Goal: Task Accomplishment & Management: Manage account settings

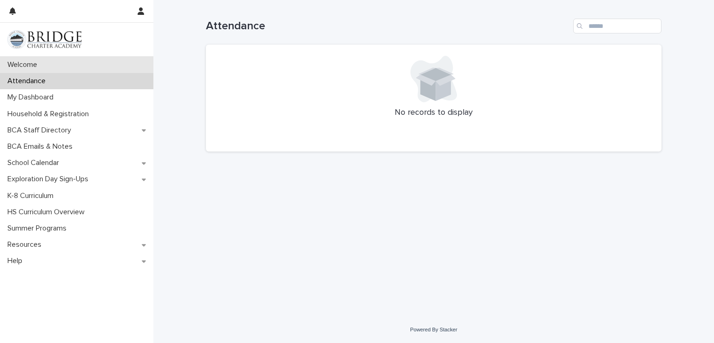
click at [97, 61] on div "Welcome" at bounding box center [76, 65] width 153 height 16
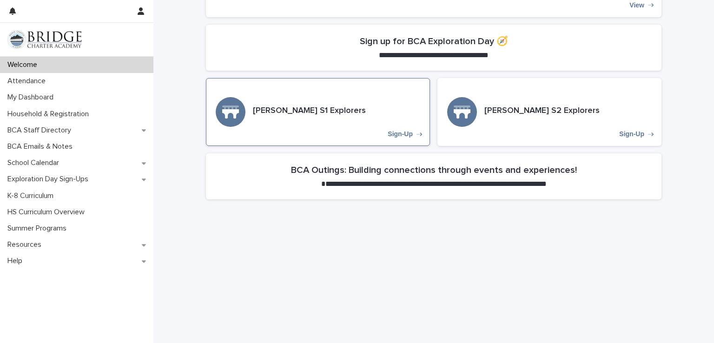
scroll to position [304, 0]
click at [392, 114] on div "[PERSON_NAME] S1 Explorers Sign-Up" at bounding box center [318, 113] width 224 height 68
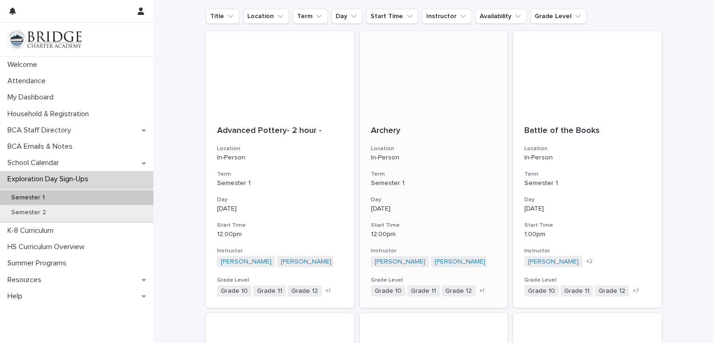
scroll to position [130, 0]
click at [286, 91] on div at bounding box center [280, 73] width 148 height 84
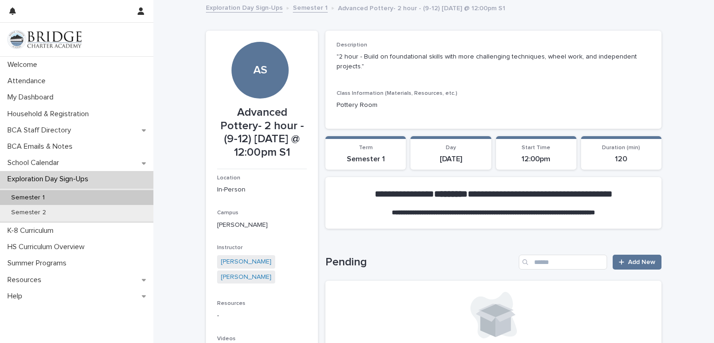
click at [462, 158] on p "[DATE]" at bounding box center [450, 159] width 69 height 9
click at [456, 159] on p "[DATE]" at bounding box center [450, 159] width 69 height 9
click at [58, 193] on div "Semester 1" at bounding box center [76, 197] width 153 height 15
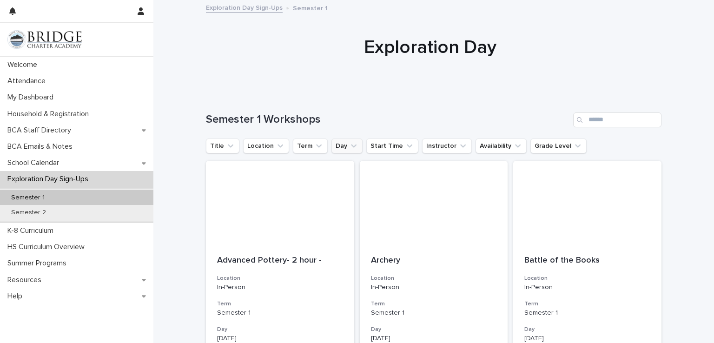
click at [336, 142] on button "Day" at bounding box center [346, 146] width 31 height 15
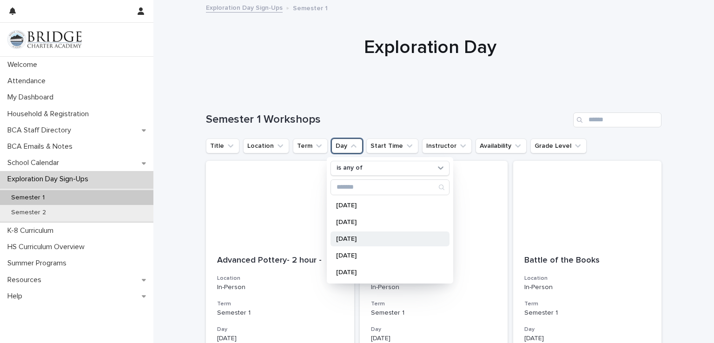
click at [345, 233] on div "[DATE]" at bounding box center [390, 239] width 119 height 15
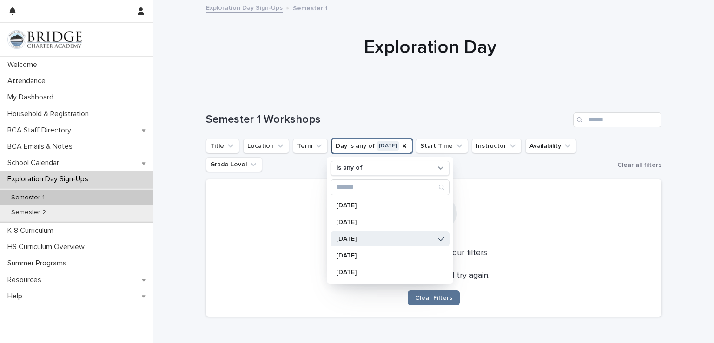
click at [506, 248] on p "No records match your filters" at bounding box center [433, 253] width 433 height 10
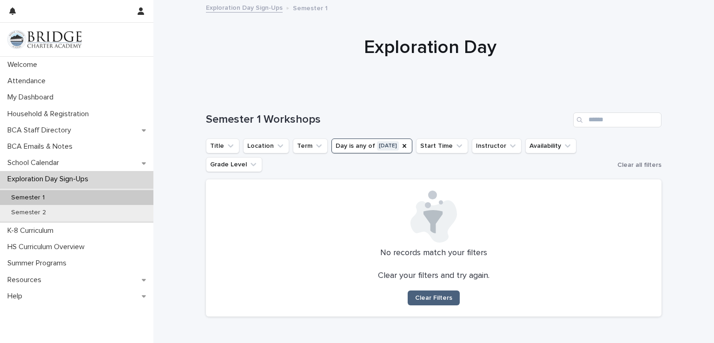
click at [441, 300] on span "Clear Filters" at bounding box center [433, 298] width 37 height 7
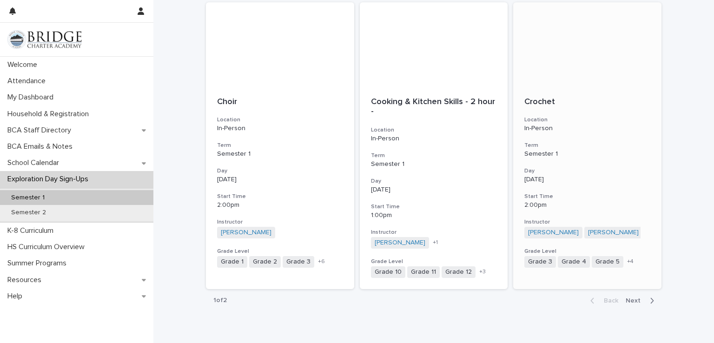
scroll to position [1048, 0]
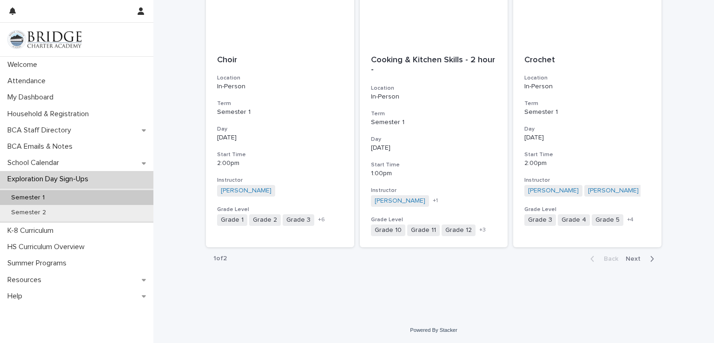
click at [630, 256] on span "Next" at bounding box center [636, 259] width 20 height 7
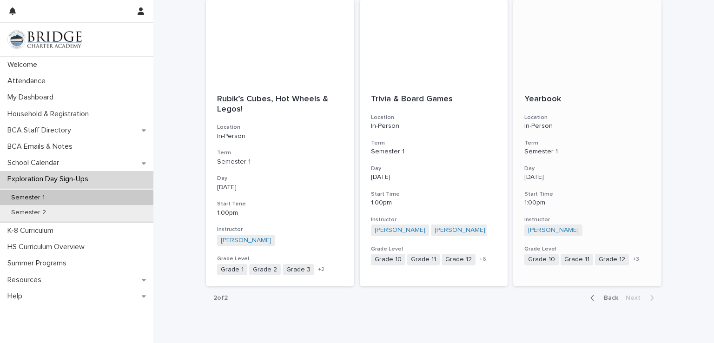
scroll to position [1058, 0]
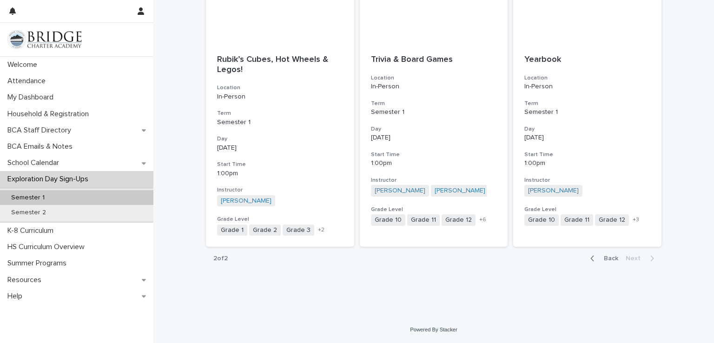
click at [608, 256] on span "Back" at bounding box center [608, 258] width 20 height 7
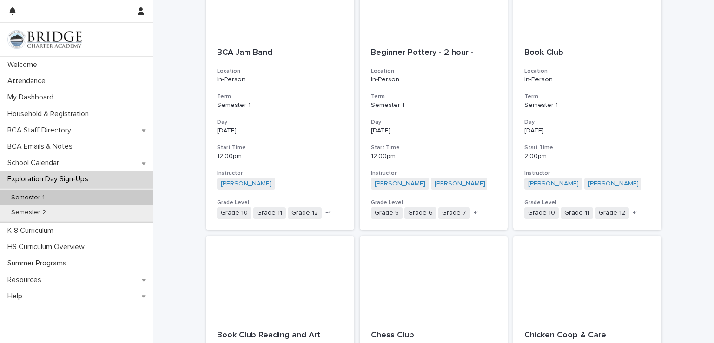
scroll to position [486, 0]
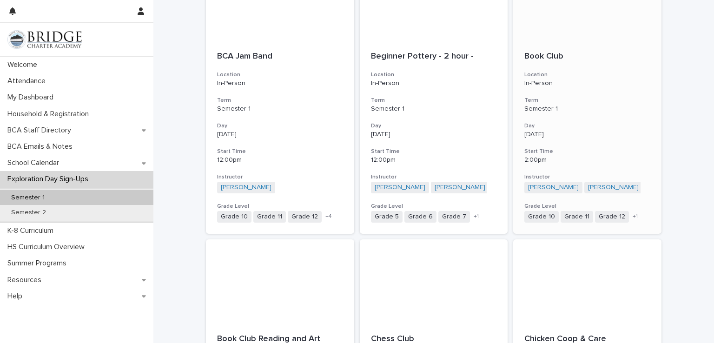
click at [633, 218] on span "+ 1" at bounding box center [635, 217] width 5 height 6
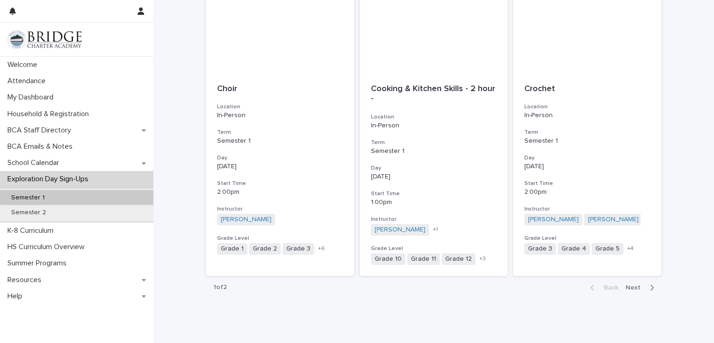
scroll to position [1019, 0]
click at [621, 241] on h3 "Grade Level" at bounding box center [587, 238] width 126 height 7
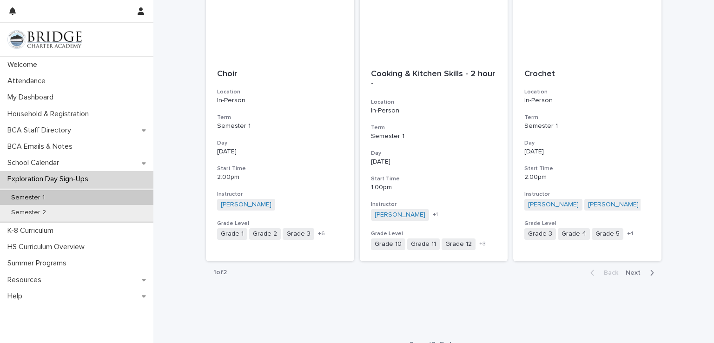
scroll to position [1048, 0]
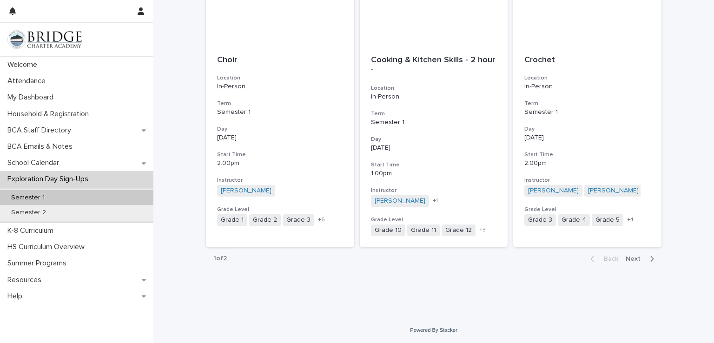
click at [634, 261] on span "Next" at bounding box center [636, 259] width 20 height 7
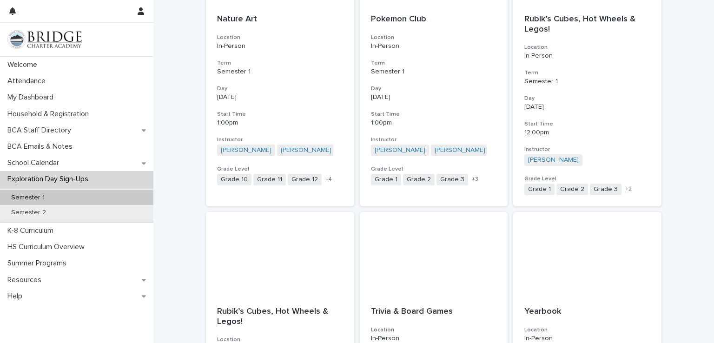
scroll to position [805, 0]
click at [285, 192] on div "Nature Art Location In-Person Term Semester 1 Day [DATE] Start Time 1:00pm Inst…" at bounding box center [280, 100] width 148 height 193
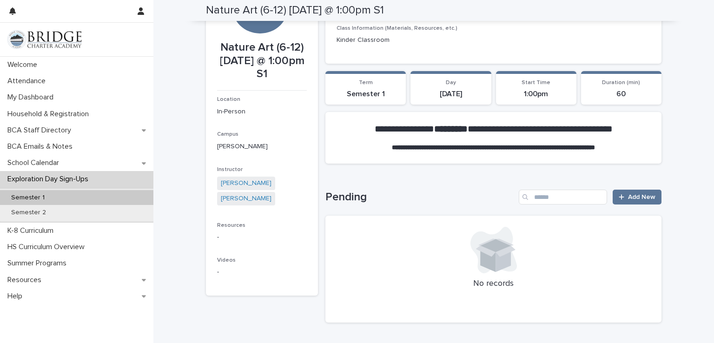
scroll to position [65, 0]
drag, startPoint x: 621, startPoint y: 199, endPoint x: 405, endPoint y: 187, distance: 215.6
click at [405, 187] on div "Loading... Saving… Pending Add New No records" at bounding box center [493, 250] width 336 height 159
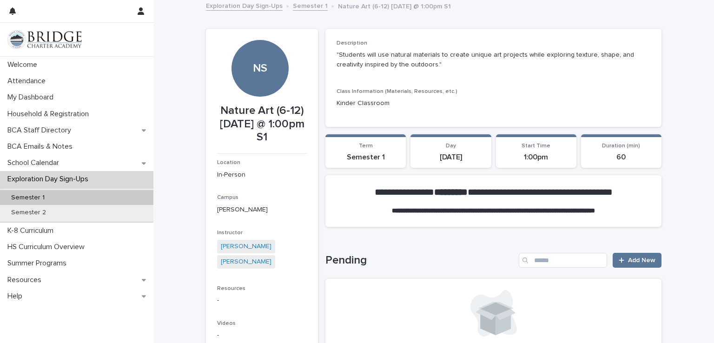
scroll to position [0, 0]
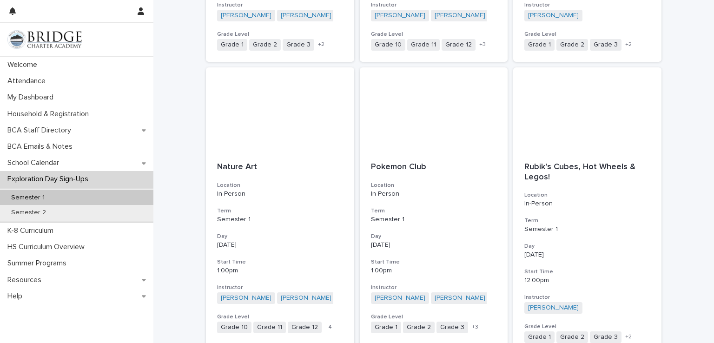
scroll to position [660, 0]
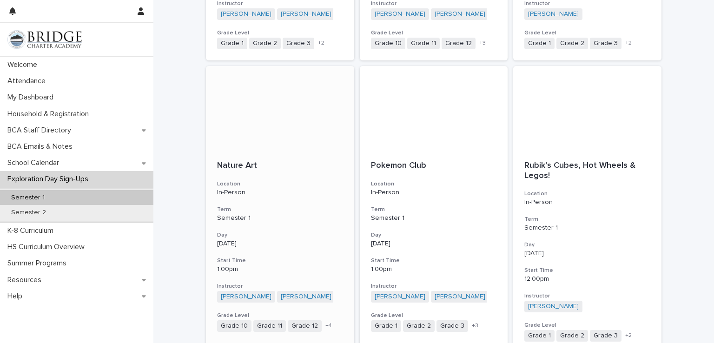
click at [281, 119] on div at bounding box center [280, 108] width 148 height 84
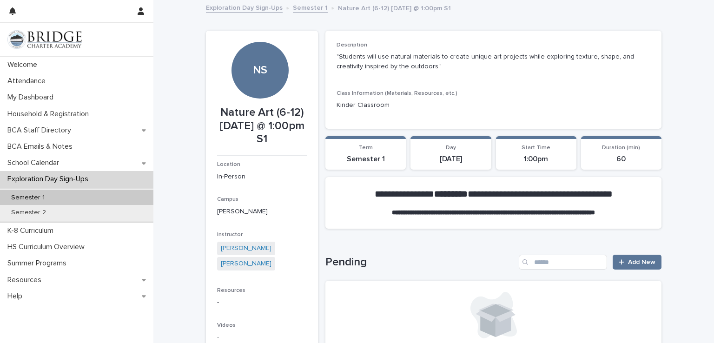
click at [240, 8] on link "Exploration Day Sign-Ups" at bounding box center [244, 7] width 77 height 11
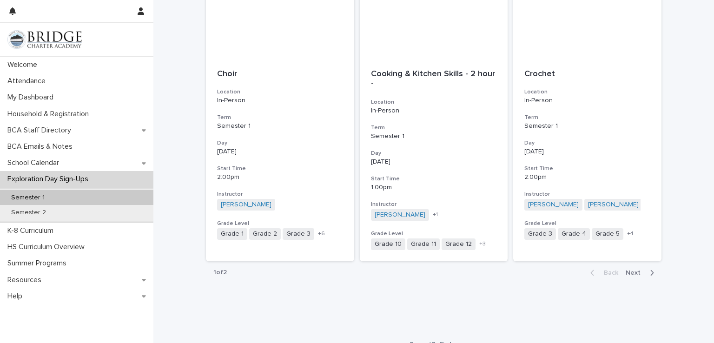
scroll to position [1048, 0]
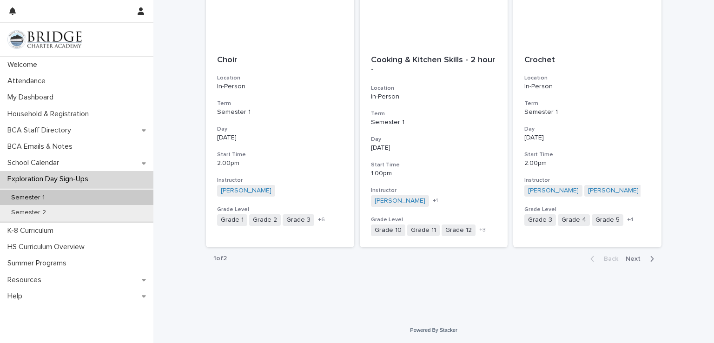
click at [632, 256] on span "Next" at bounding box center [636, 259] width 20 height 7
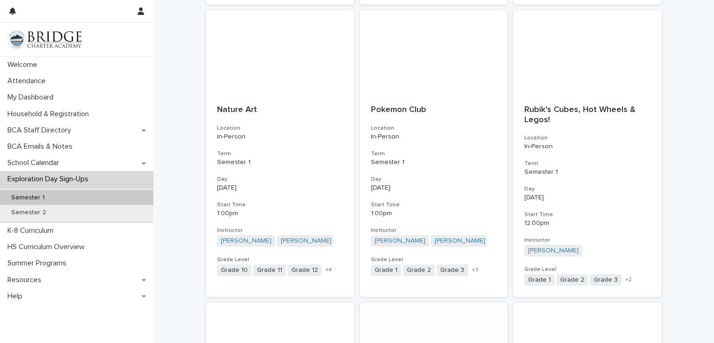
scroll to position [714, 0]
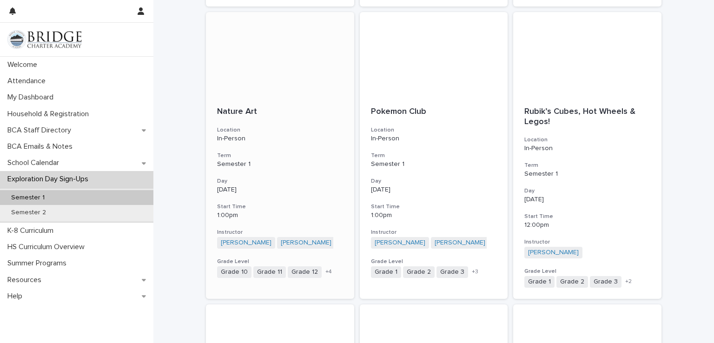
click at [294, 93] on div at bounding box center [280, 54] width 148 height 84
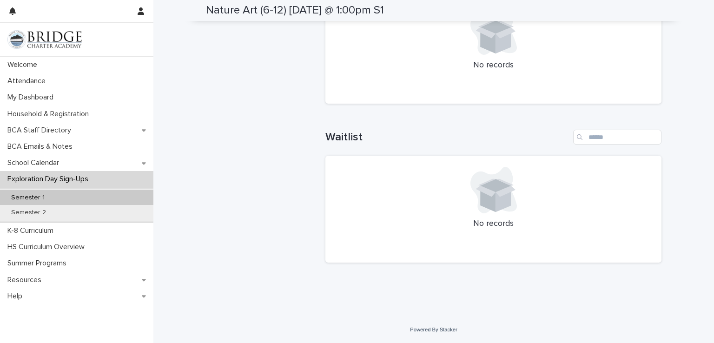
scroll to position [291, 0]
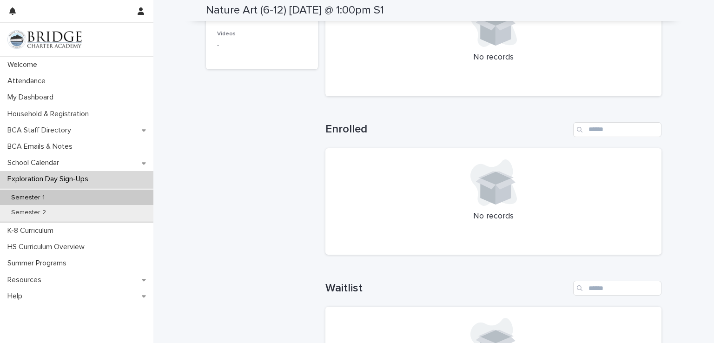
click at [466, 197] on div at bounding box center [494, 182] width 314 height 46
click at [584, 183] on div at bounding box center [494, 182] width 314 height 46
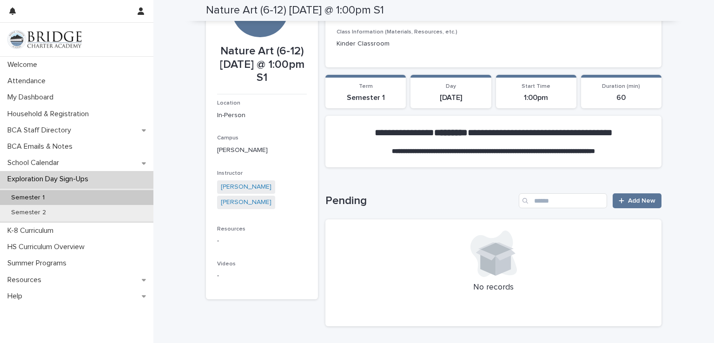
scroll to position [0, 0]
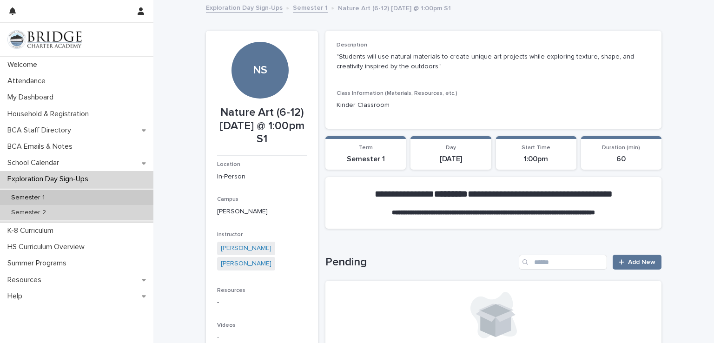
click at [48, 206] on div "Semester 2" at bounding box center [76, 212] width 153 height 15
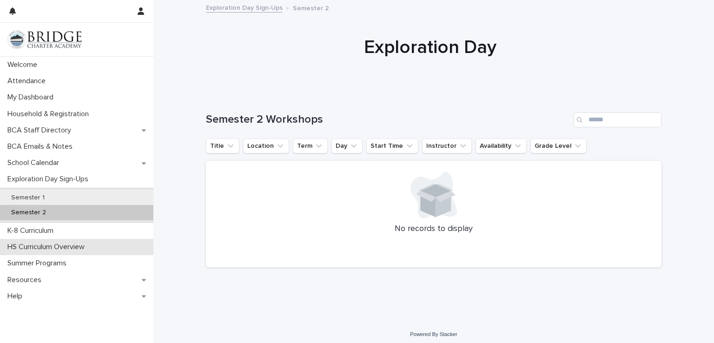
click at [89, 245] on p "HS Curriculum Overview" at bounding box center [48, 247] width 88 height 9
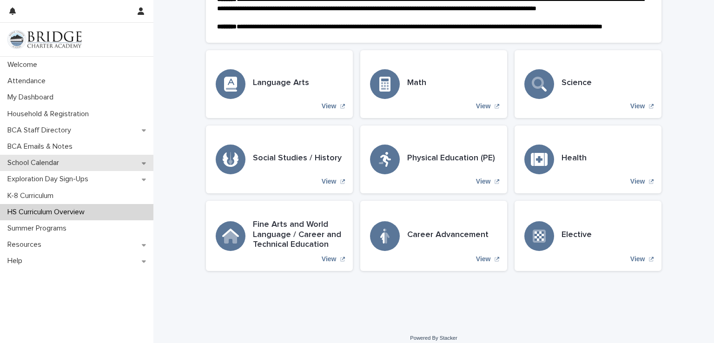
scroll to position [221, 0]
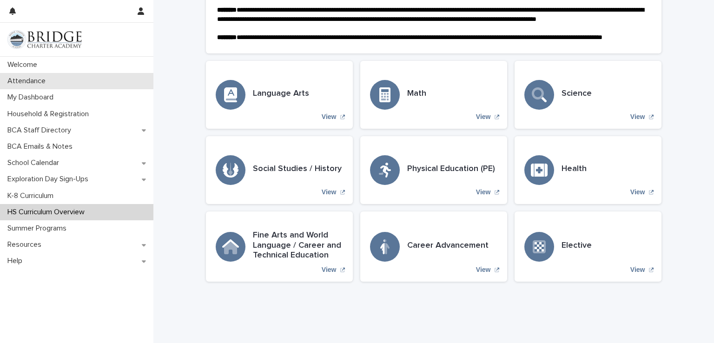
click at [86, 78] on div "Attendance" at bounding box center [76, 81] width 153 height 16
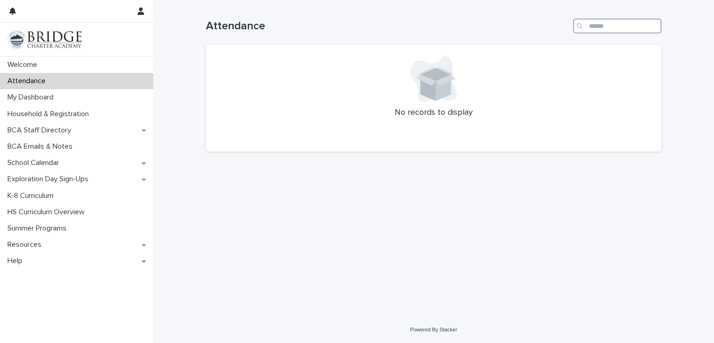
click at [602, 26] on input "Search" at bounding box center [617, 26] width 88 height 15
type input "*"
click at [286, 244] on div "Loading... Saving… Loading... Saving… Attendance Searching for records" at bounding box center [433, 146] width 465 height 293
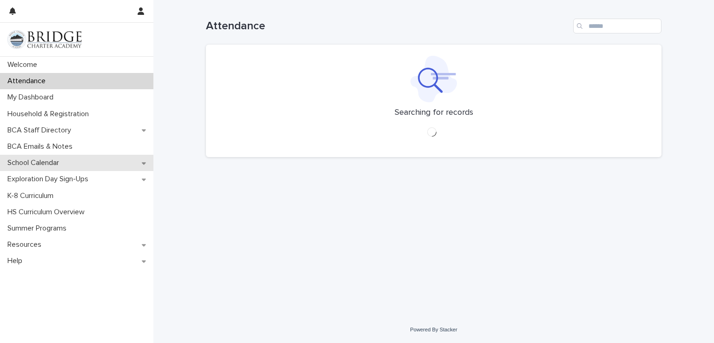
click at [106, 160] on div "School Calendar" at bounding box center [76, 163] width 153 height 16
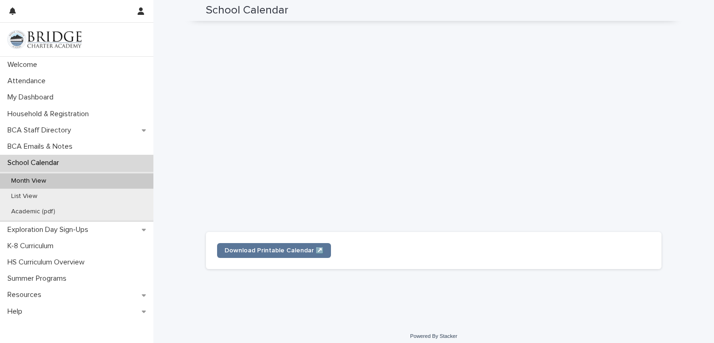
scroll to position [260, 0]
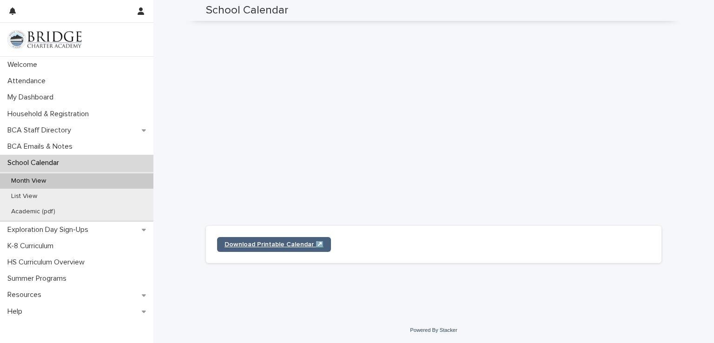
click at [299, 241] on span "Download Printable Calendar ↗️" at bounding box center [274, 244] width 99 height 7
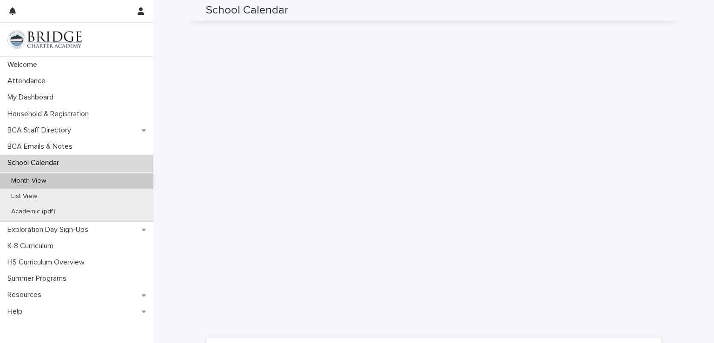
scroll to position [149, 0]
click at [681, 216] on div "Loading... Saving… Loading... Saving… School Calendar School Calendar Sorry, th…" at bounding box center [433, 140] width 561 height 576
drag, startPoint x: 668, startPoint y: 209, endPoint x: 686, endPoint y: 63, distance: 147.1
click at [686, 63] on div "Loading... Saving… Loading... Saving… School Calendar School Calendar Sorry, th…" at bounding box center [433, 140] width 561 height 576
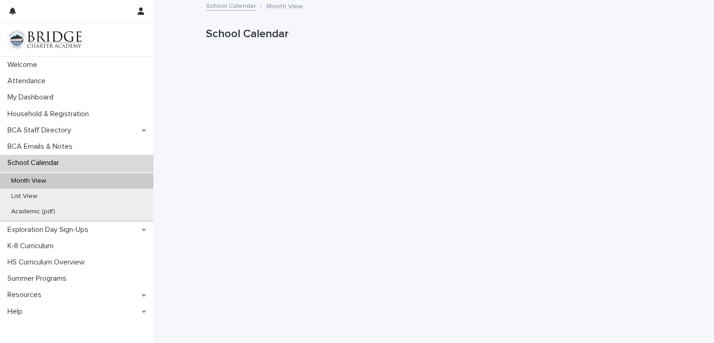
click at [79, 165] on div "School Calendar" at bounding box center [76, 163] width 153 height 16
click at [102, 95] on div "My Dashboard" at bounding box center [76, 97] width 153 height 16
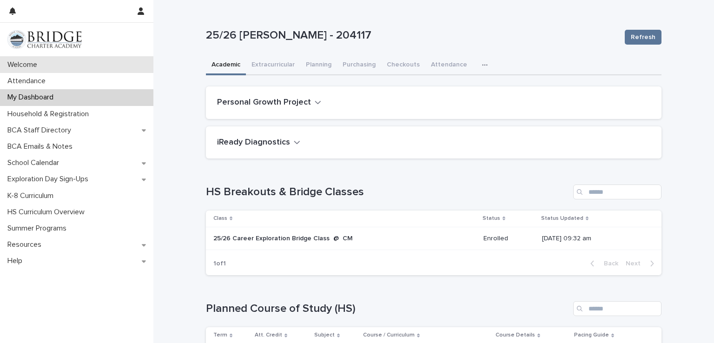
click at [86, 59] on div "Welcome" at bounding box center [76, 65] width 153 height 16
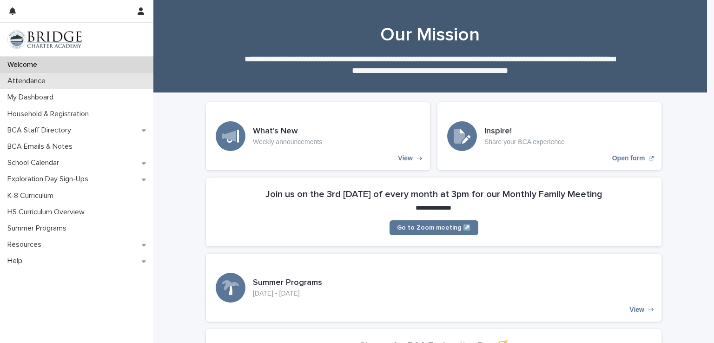
click at [81, 79] on div "Attendance" at bounding box center [76, 81] width 153 height 16
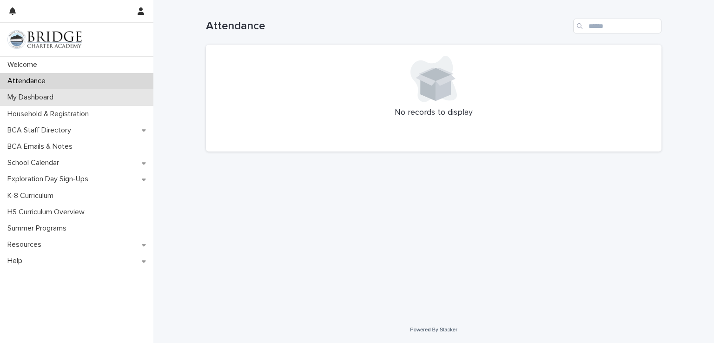
click at [62, 96] on div "My Dashboard" at bounding box center [76, 97] width 153 height 16
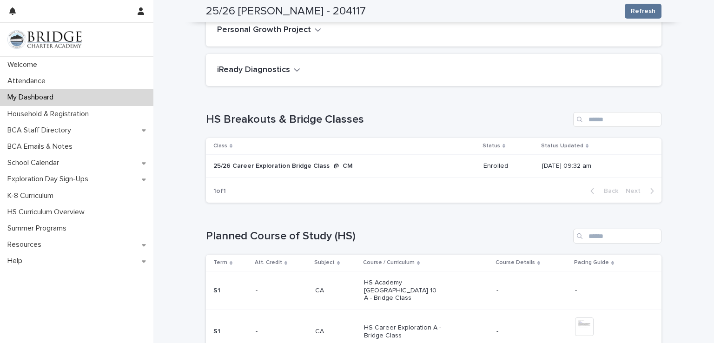
scroll to position [73, 0]
click at [590, 121] on input "Search" at bounding box center [617, 118] width 88 height 15
type input "*"
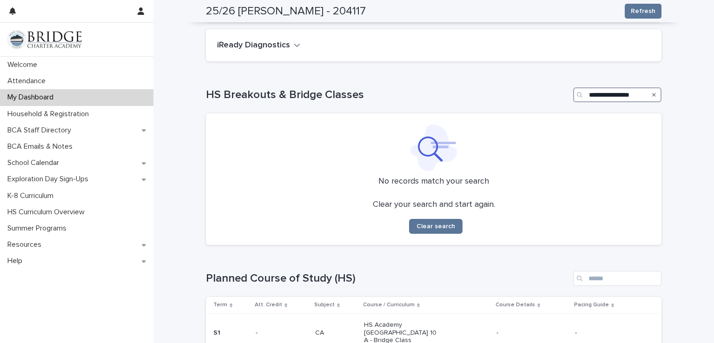
scroll to position [107, 0]
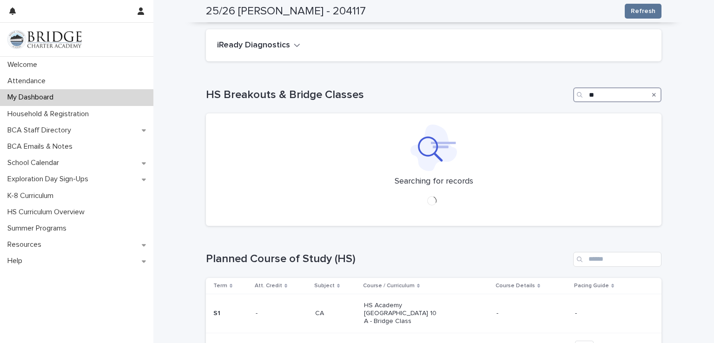
type input "*"
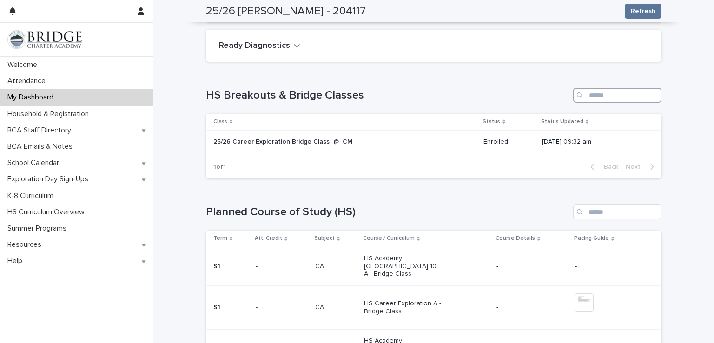
scroll to position [97, 0]
click at [383, 138] on div "25/26 Career Exploration Bridge Class @ CM" at bounding box center [344, 141] width 263 height 15
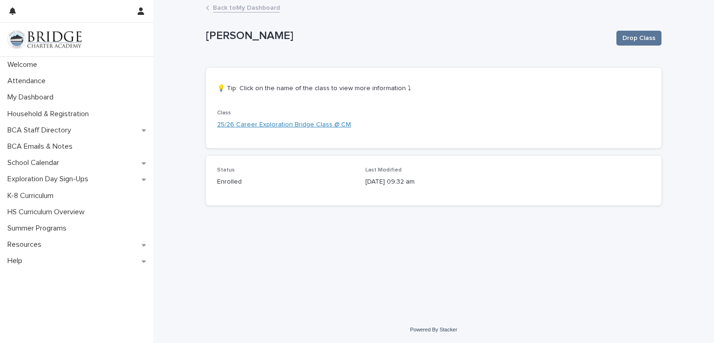
click at [293, 125] on link "25/26 Career Exploration Bridge Class @ CM" at bounding box center [284, 125] width 134 height 10
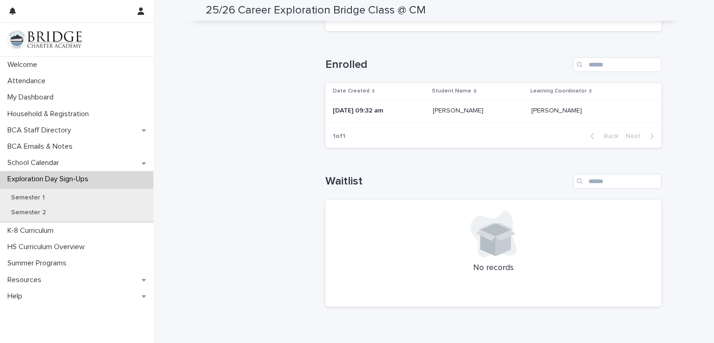
scroll to position [390, 0]
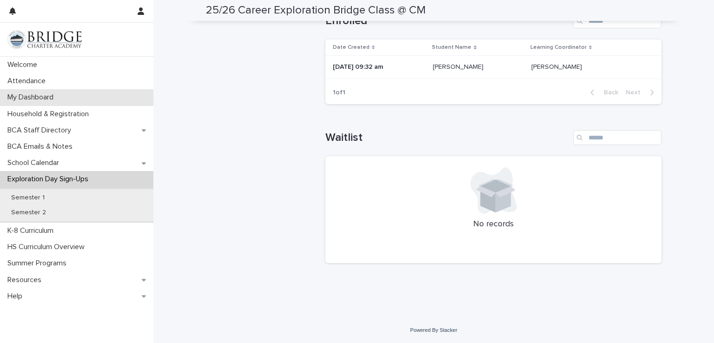
click at [65, 93] on div "My Dashboard" at bounding box center [76, 97] width 153 height 16
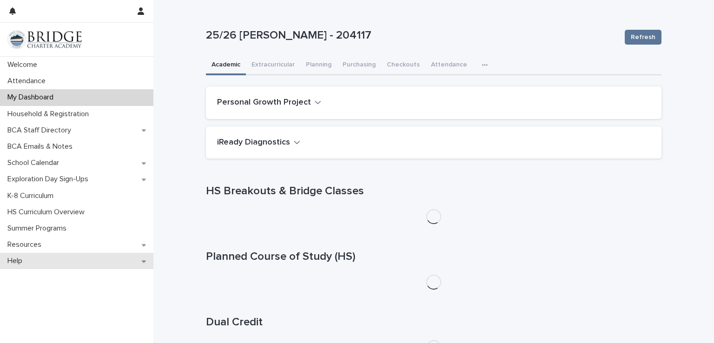
click at [72, 254] on div "Help" at bounding box center [76, 261] width 153 height 16
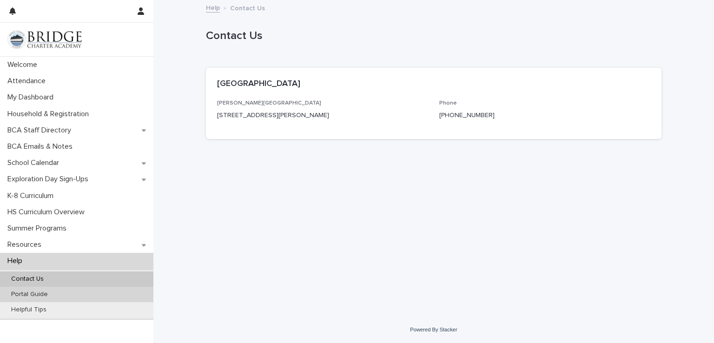
click at [60, 295] on div "Portal Guide" at bounding box center [76, 294] width 153 height 15
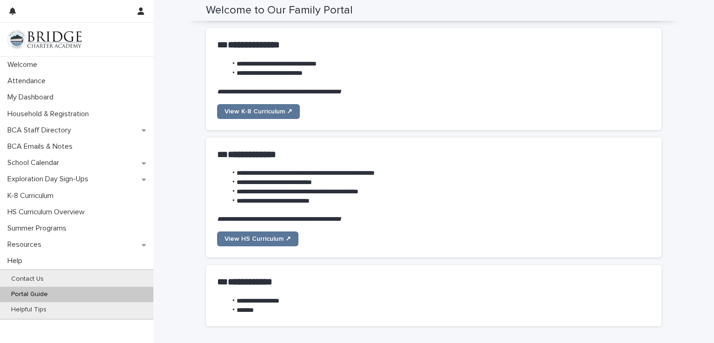
scroll to position [658, 0]
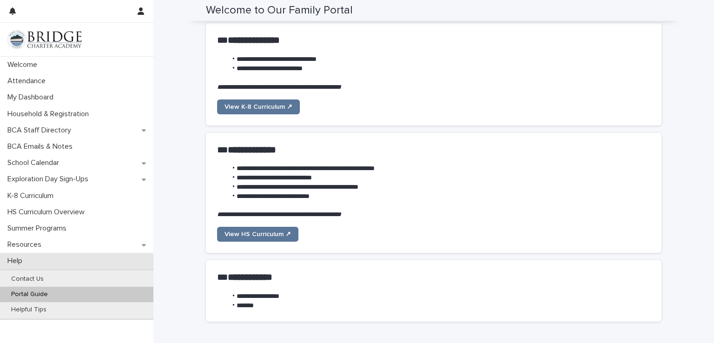
click at [119, 254] on div "Help" at bounding box center [76, 261] width 153 height 16
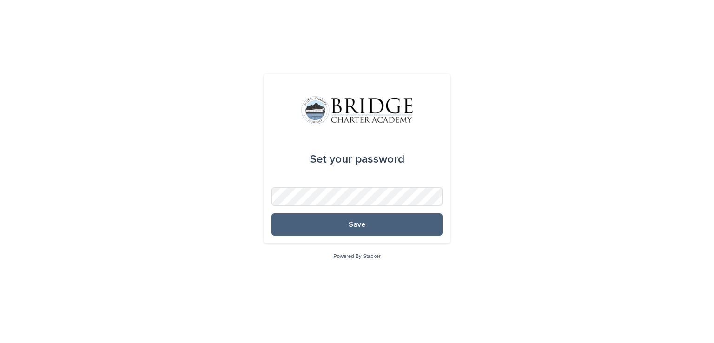
click at [293, 222] on button "Save" at bounding box center [356, 224] width 171 height 22
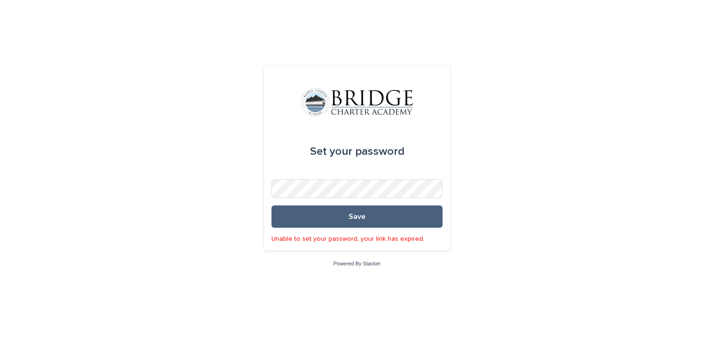
click at [403, 217] on button "Save" at bounding box center [356, 216] width 171 height 22
